Goal: Navigation & Orientation: Find specific page/section

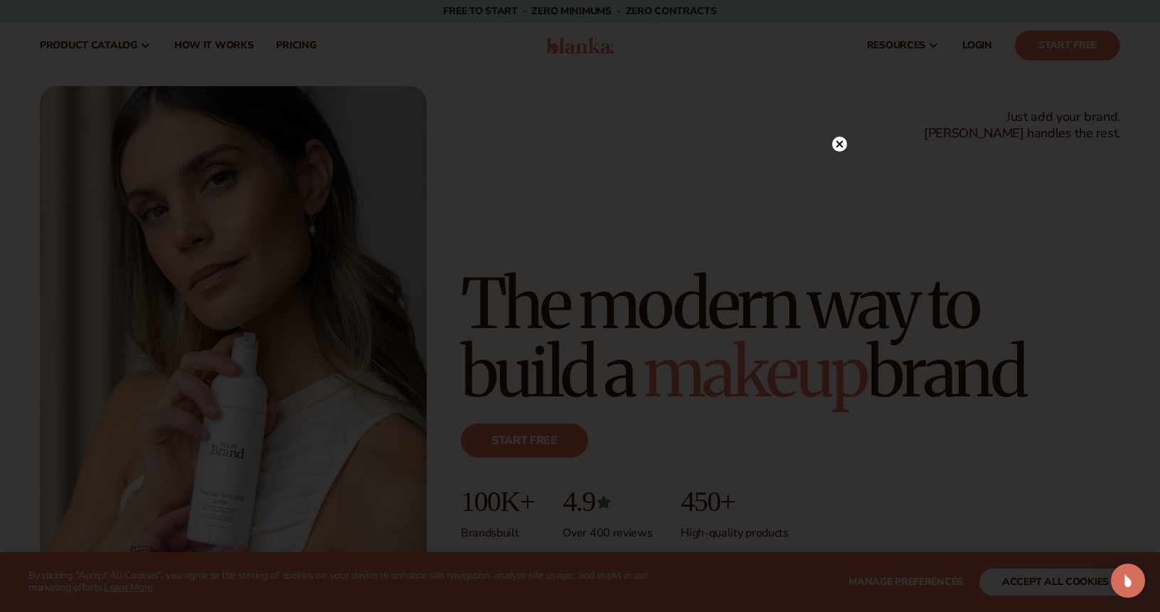
click at [838, 149] on circle at bounding box center [839, 144] width 15 height 15
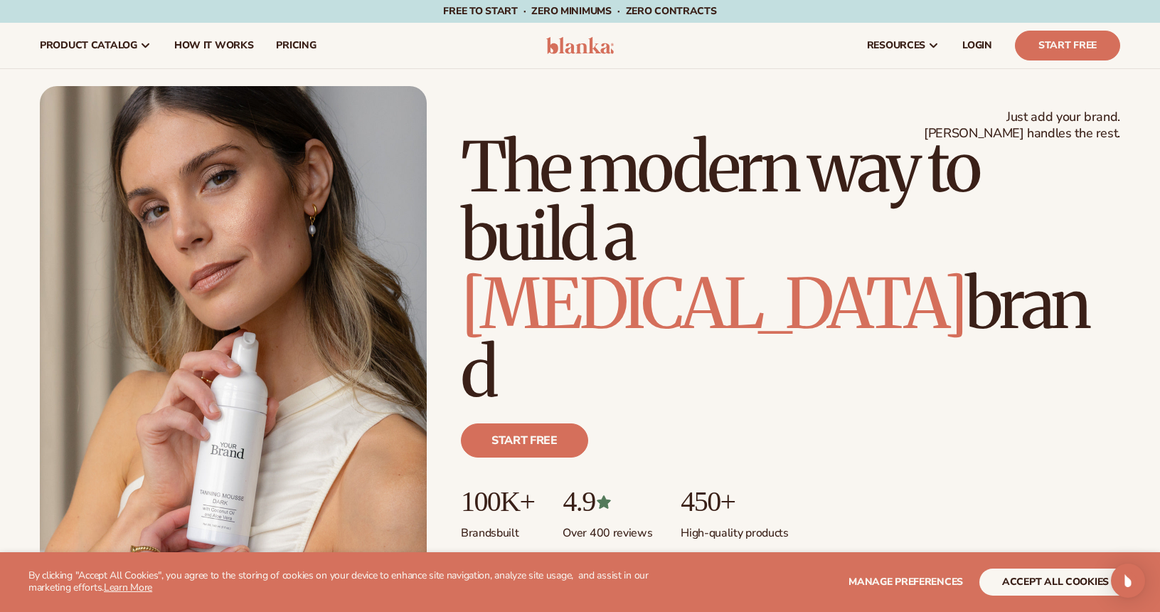
click at [1037, 579] on button "accept all cookies" at bounding box center [1056, 581] width 152 height 27
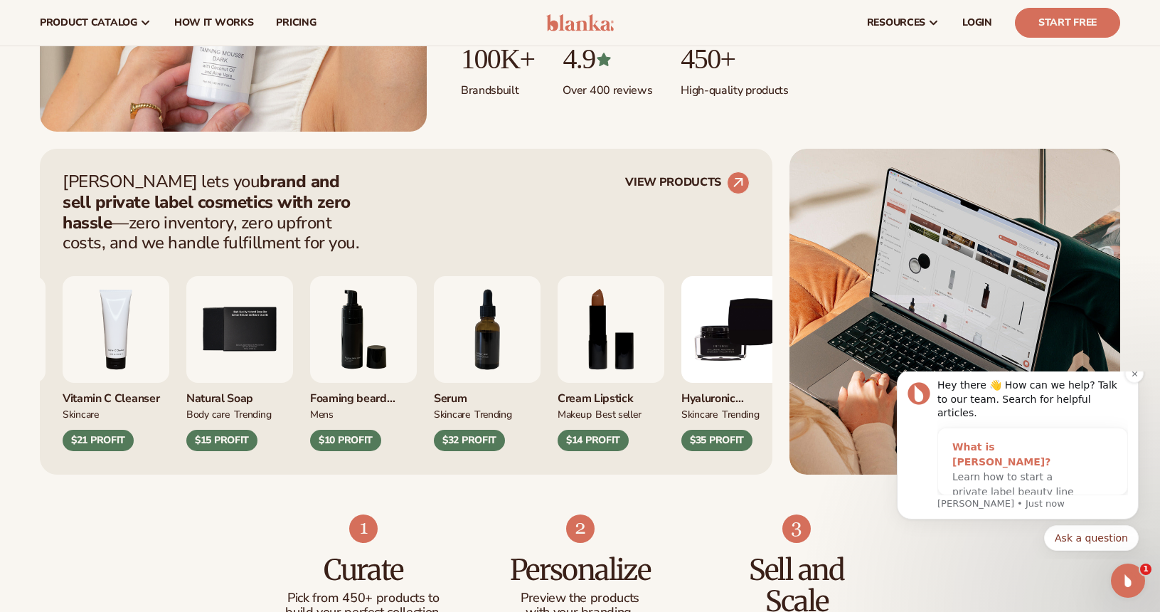
scroll to position [440, 0]
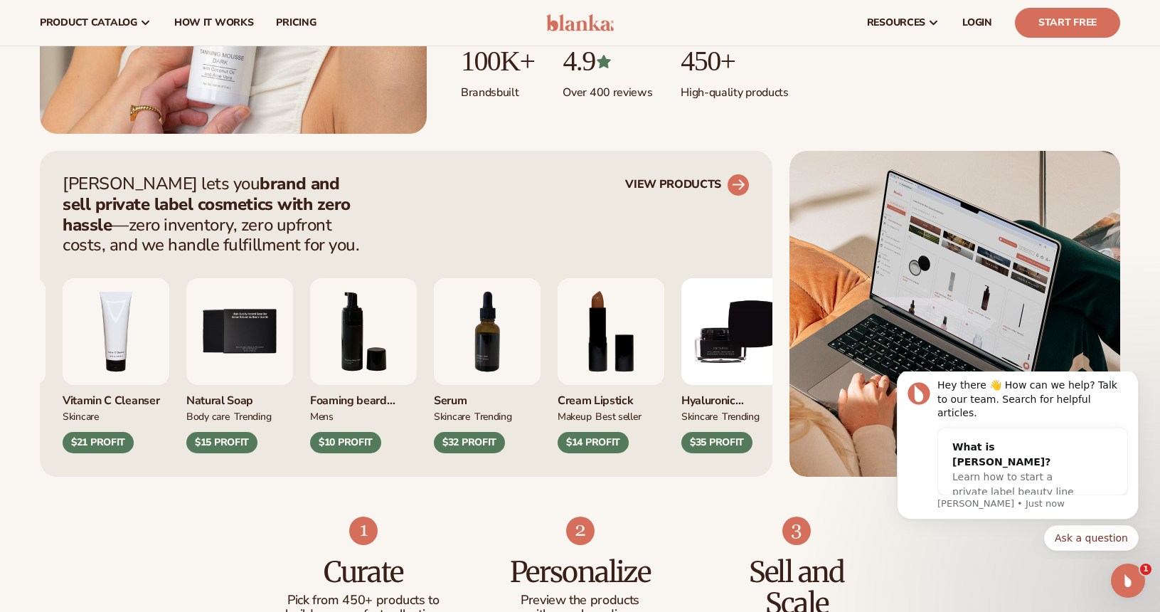
click at [733, 182] on circle at bounding box center [738, 184] width 31 height 31
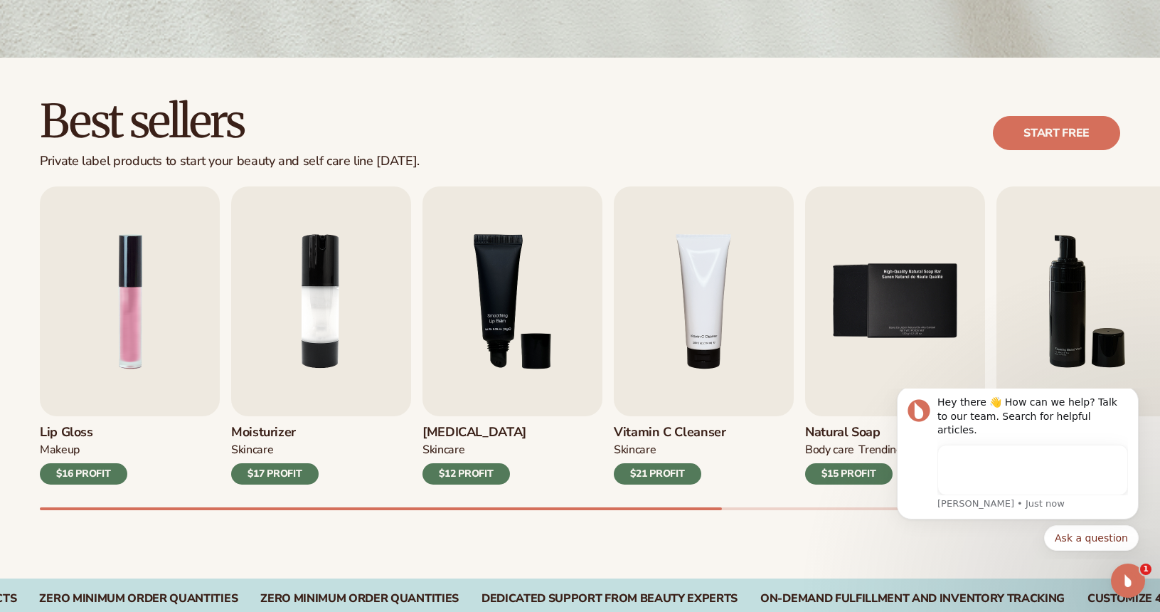
scroll to position [327, 0]
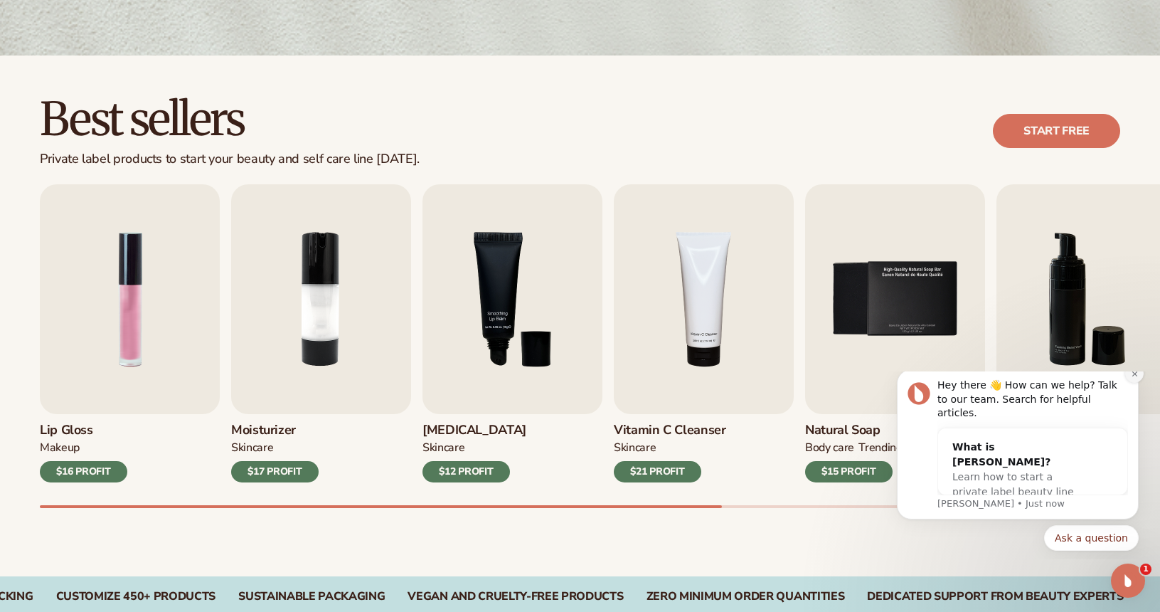
click at [1133, 383] on button "Dismiss notification" at bounding box center [1134, 373] width 18 height 18
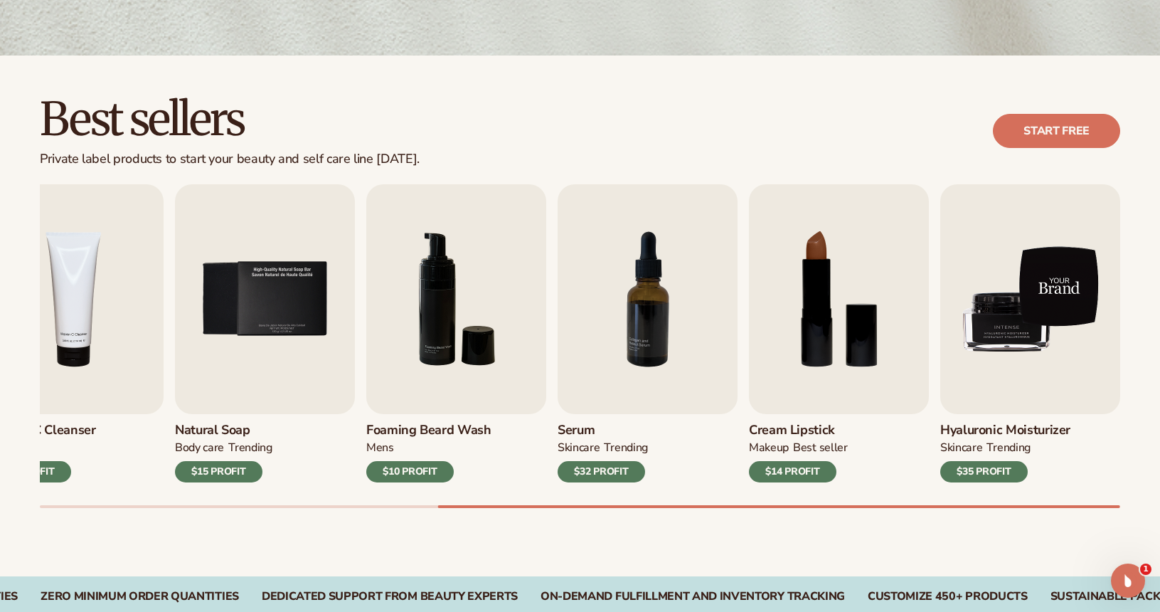
click at [1047, 319] on img "9 / 9" at bounding box center [1031, 299] width 180 height 230
click at [1027, 312] on img "9 / 9" at bounding box center [1031, 299] width 180 height 230
click at [1007, 400] on img "9 / 9" at bounding box center [1031, 299] width 180 height 230
click at [1003, 333] on img "9 / 9" at bounding box center [1031, 299] width 180 height 230
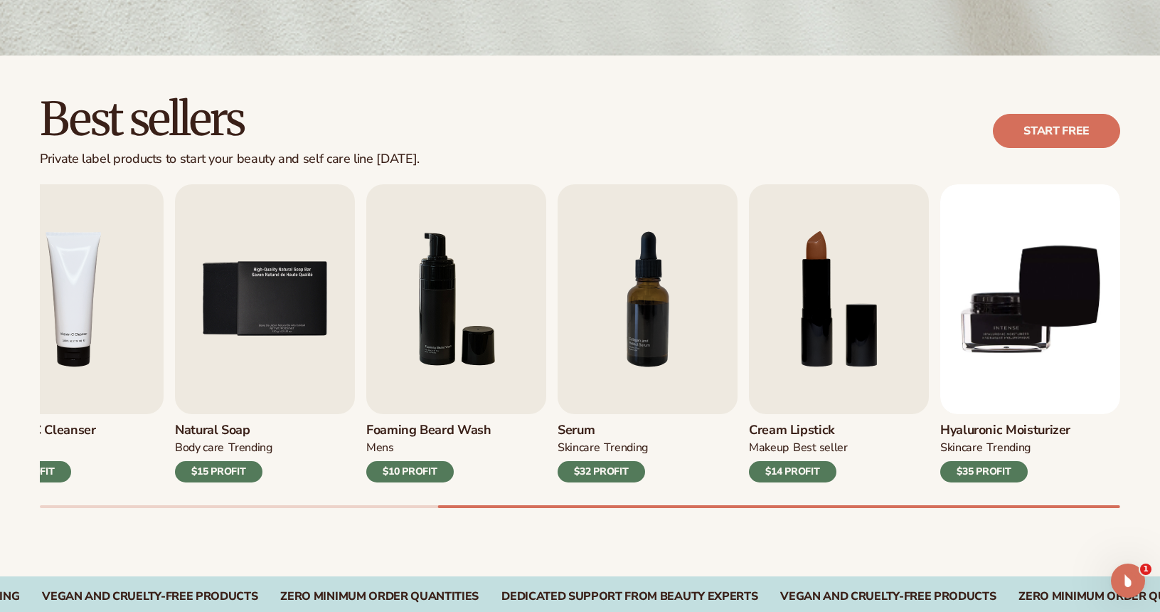
click at [794, 112] on div "Best sellers Private label products to start your beauty and self care line [DA…" at bounding box center [580, 131] width 1081 height 72
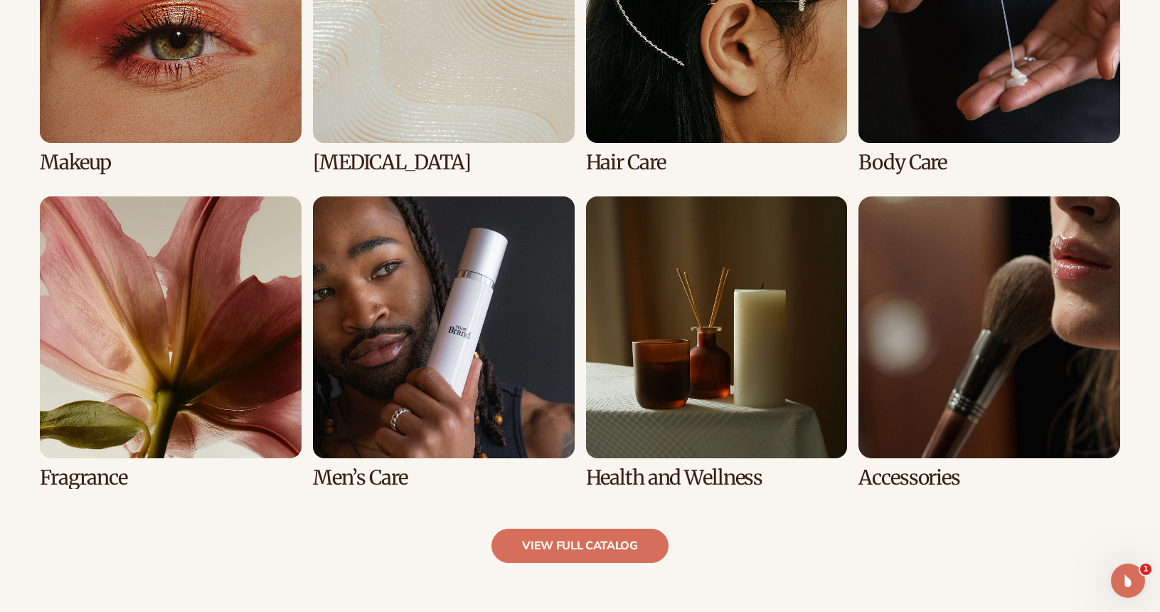
scroll to position [1191, 0]
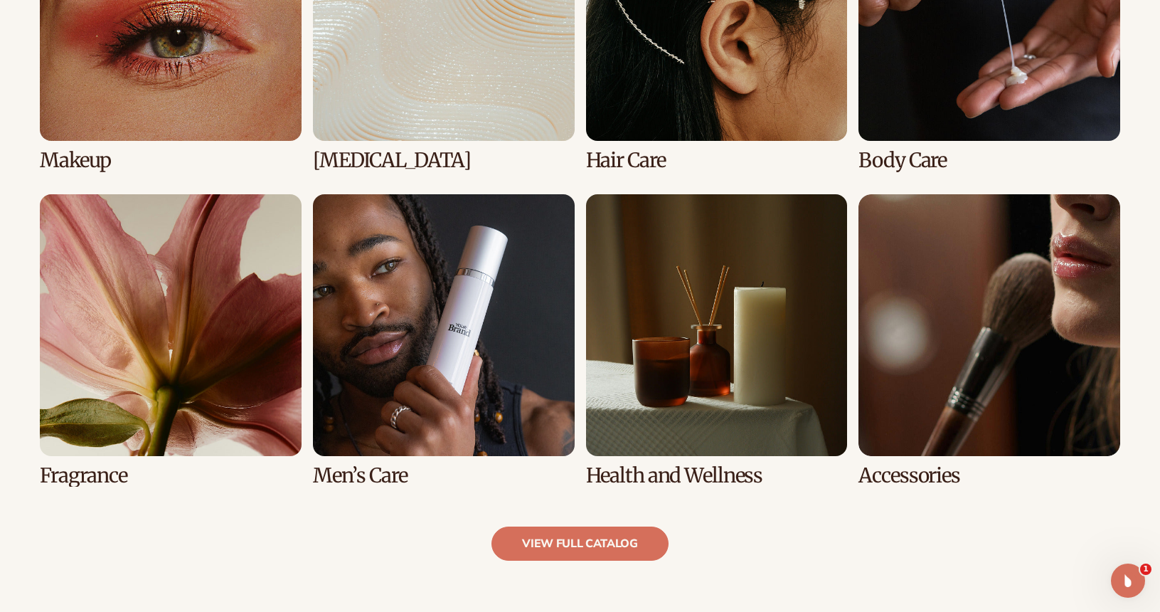
click at [660, 322] on link "7 / 8" at bounding box center [717, 340] width 262 height 292
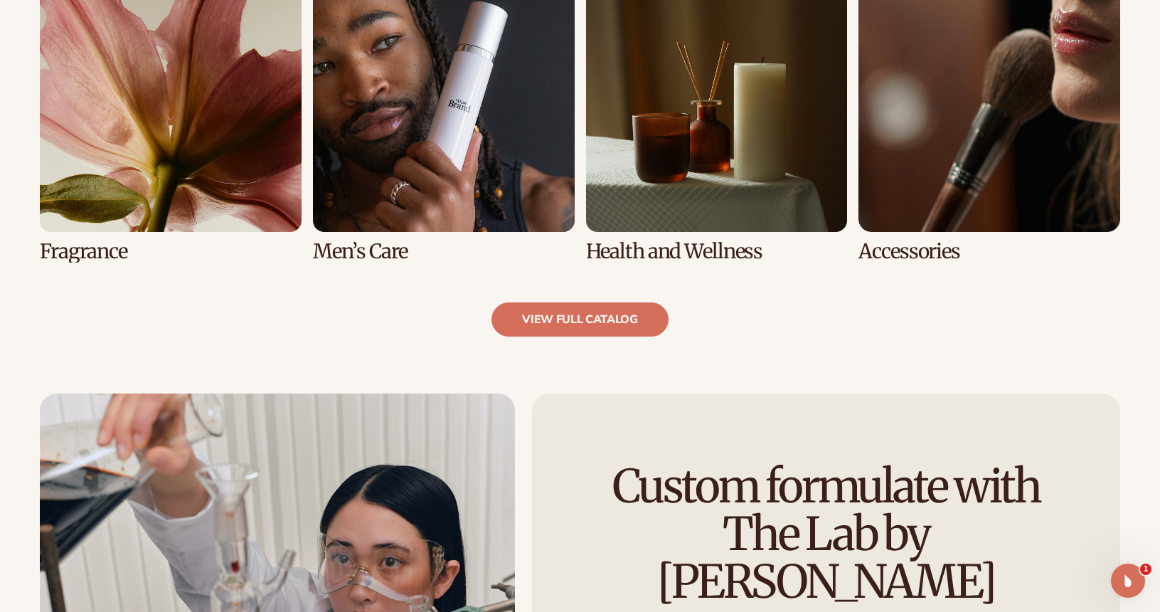
scroll to position [1480, 0]
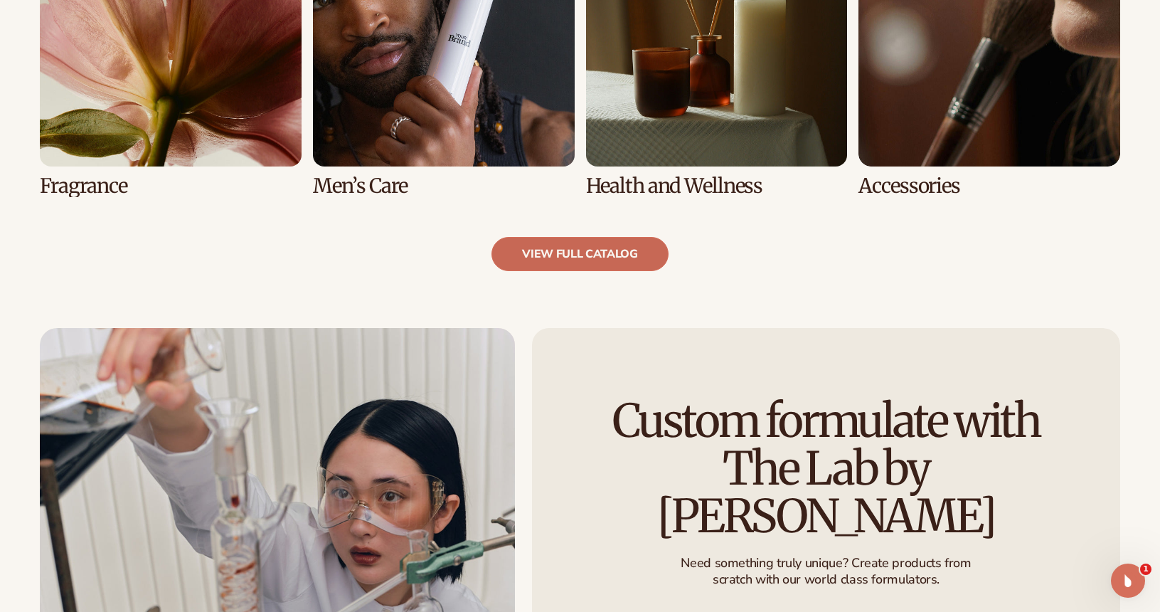
click at [585, 247] on link "view full catalog" at bounding box center [580, 254] width 177 height 34
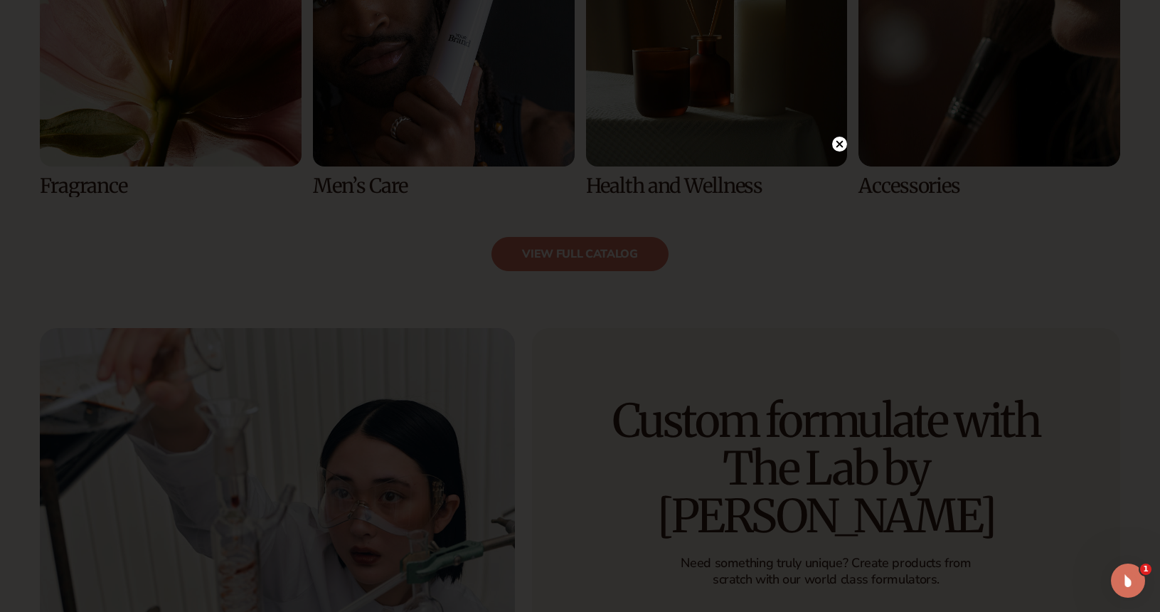
click at [840, 142] on circle at bounding box center [839, 144] width 15 height 15
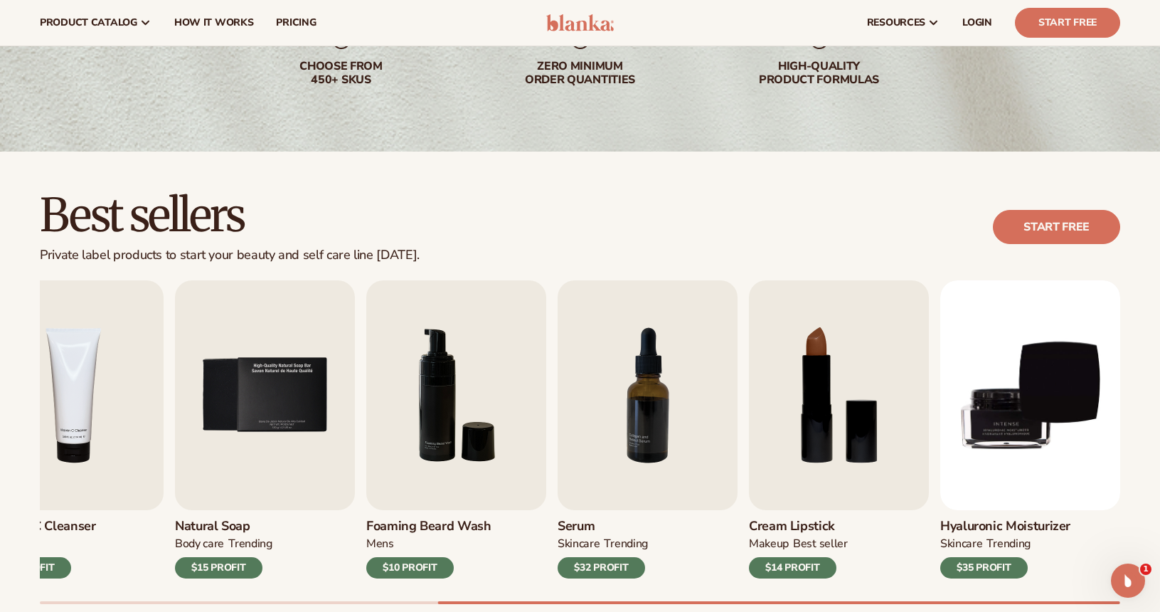
scroll to position [212, 0]
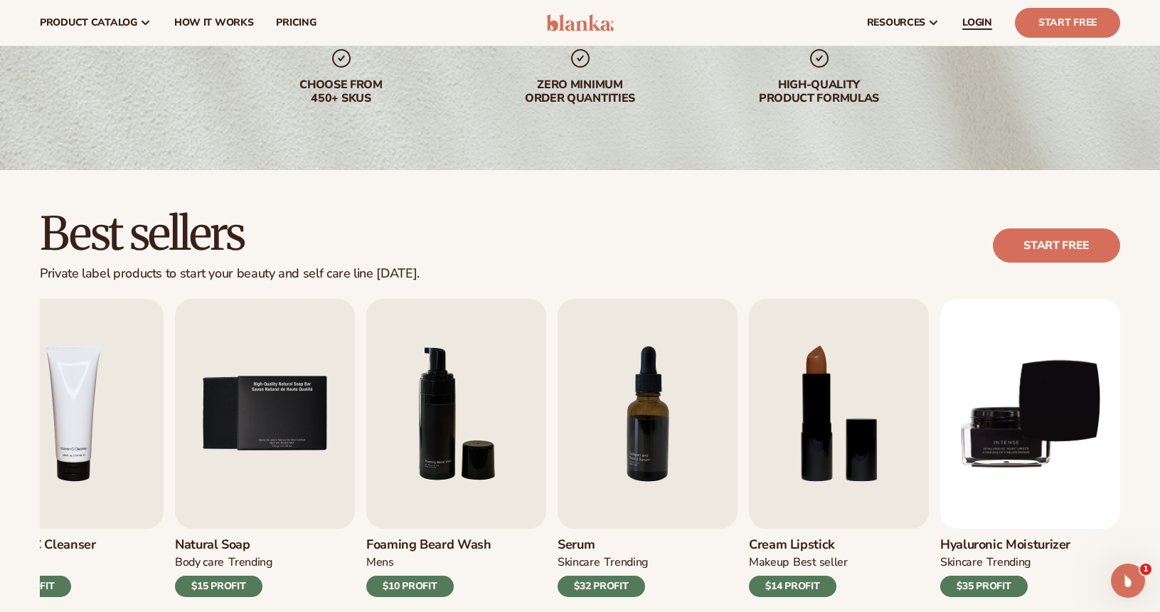
click at [972, 28] on span "LOGIN" at bounding box center [978, 22] width 30 height 11
